Goal: Transaction & Acquisition: Book appointment/travel/reservation

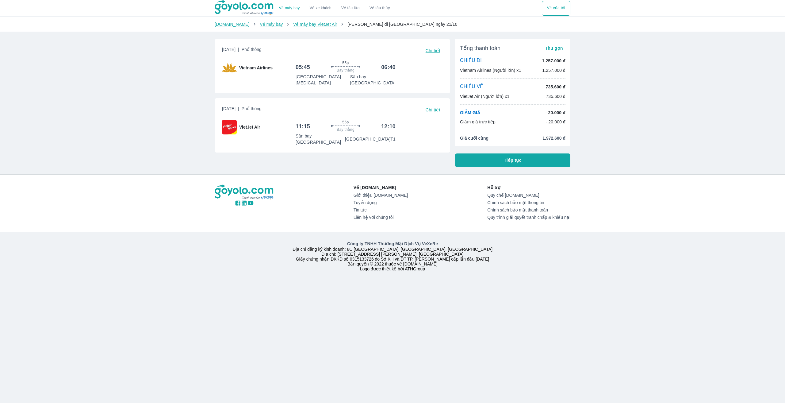
click at [529, 162] on button "Tiếp tục" at bounding box center [512, 159] width 115 height 13
click at [432, 107] on span "Chi tiết" at bounding box center [433, 109] width 15 height 5
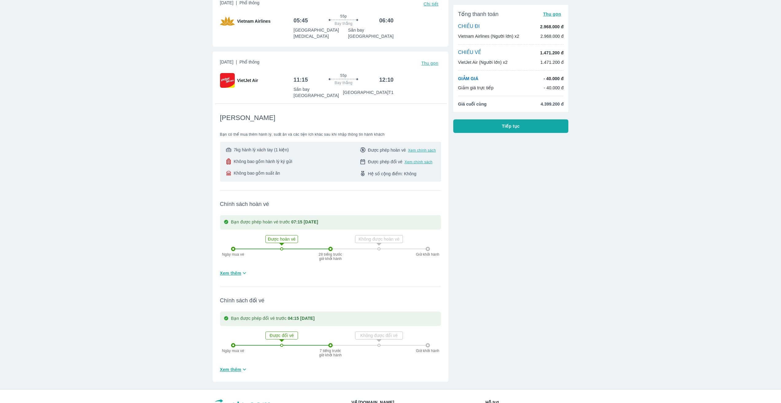
scroll to position [31, 0]
